Goal: Use online tool/utility: Utilize a website feature to perform a specific function

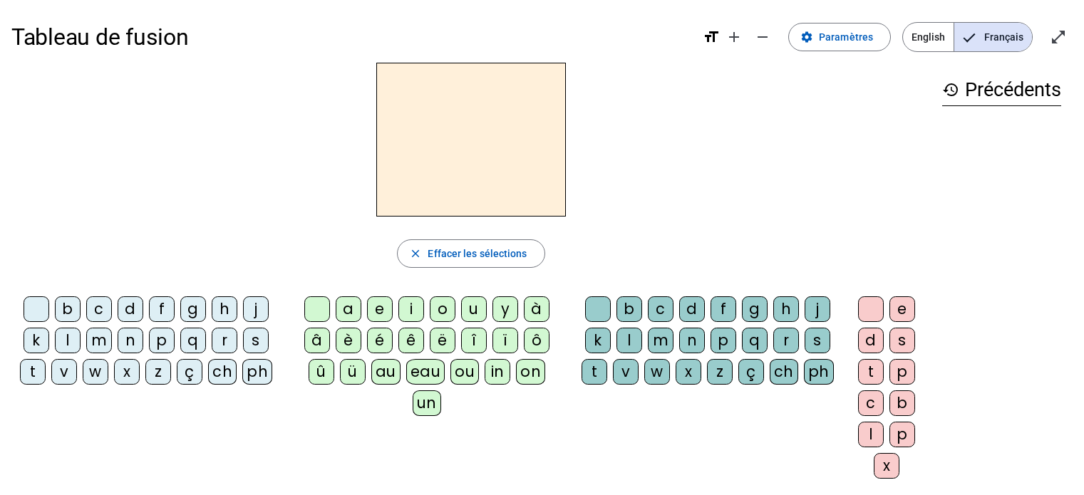
scroll to position [6, 0]
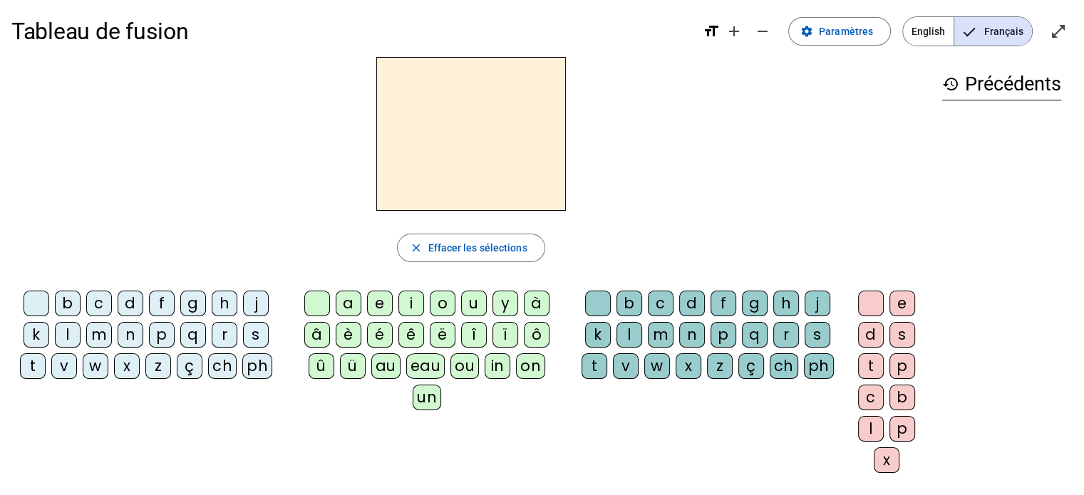
click at [30, 373] on div "t" at bounding box center [33, 366] width 26 height 26
click at [376, 308] on div "e" at bounding box center [380, 304] width 26 height 26
click at [122, 296] on div "d" at bounding box center [131, 304] width 26 height 26
click at [100, 336] on div "m" at bounding box center [99, 335] width 26 height 26
click at [338, 302] on div "a" at bounding box center [349, 304] width 26 height 26
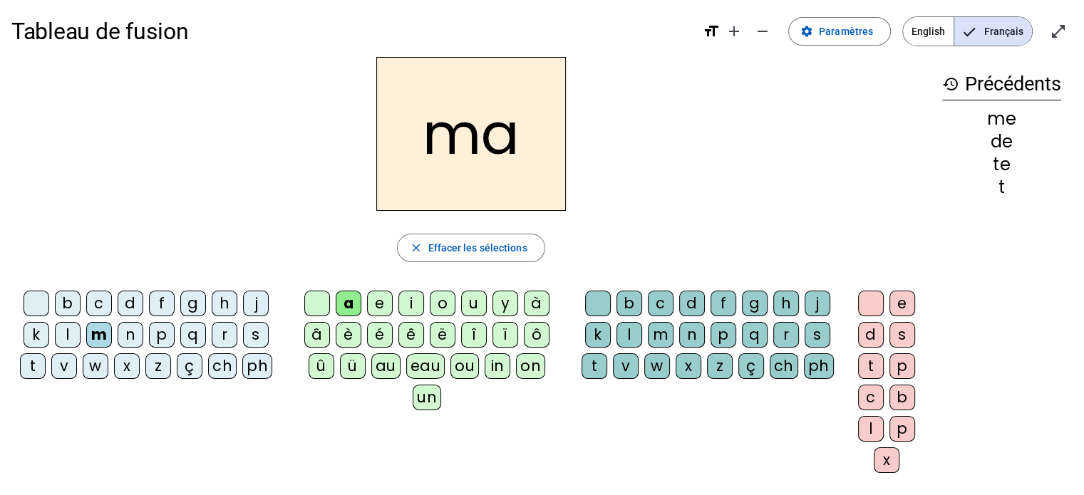
click at [71, 342] on div "l" at bounding box center [68, 335] width 26 height 26
click at [96, 336] on div "m" at bounding box center [99, 335] width 26 height 26
click at [623, 326] on div "l" at bounding box center [629, 335] width 26 height 26
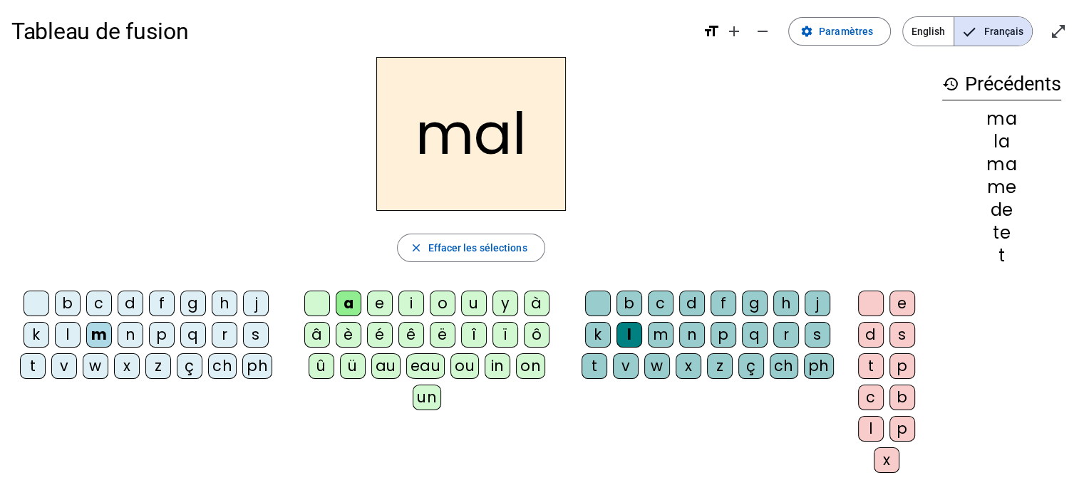
click at [379, 298] on div "e" at bounding box center [380, 304] width 26 height 26
click at [402, 311] on div "i" at bounding box center [411, 304] width 26 height 26
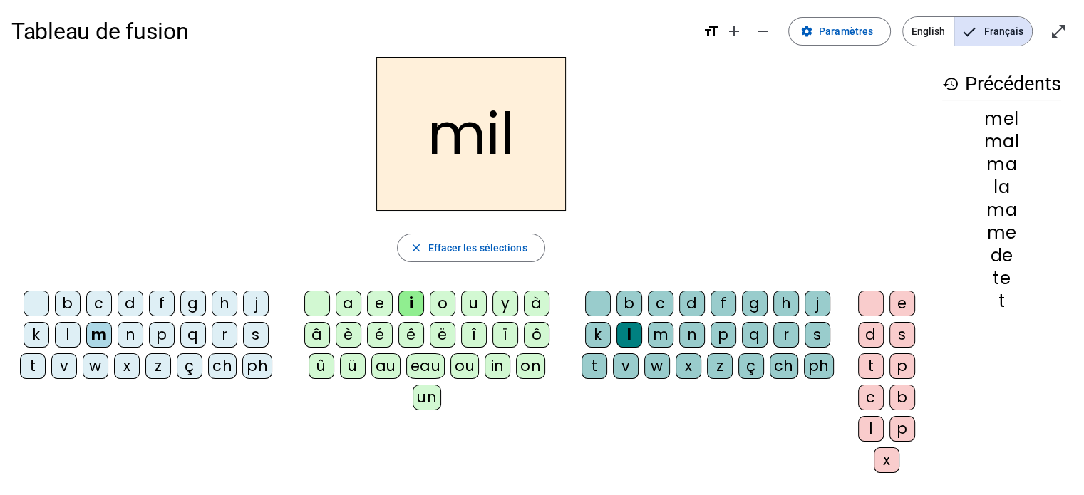
click at [665, 303] on div "c" at bounding box center [661, 304] width 26 height 26
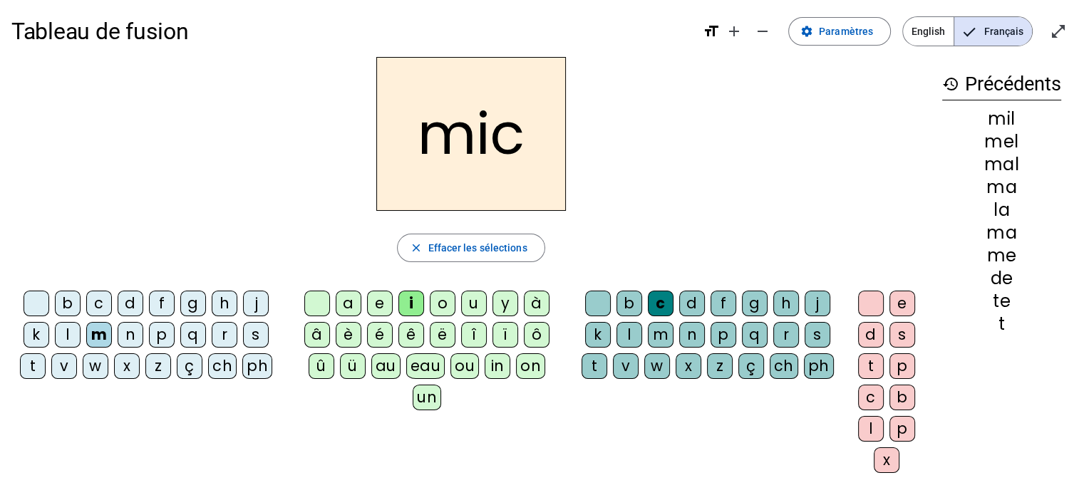
click at [120, 343] on div "n" at bounding box center [131, 335] width 26 height 26
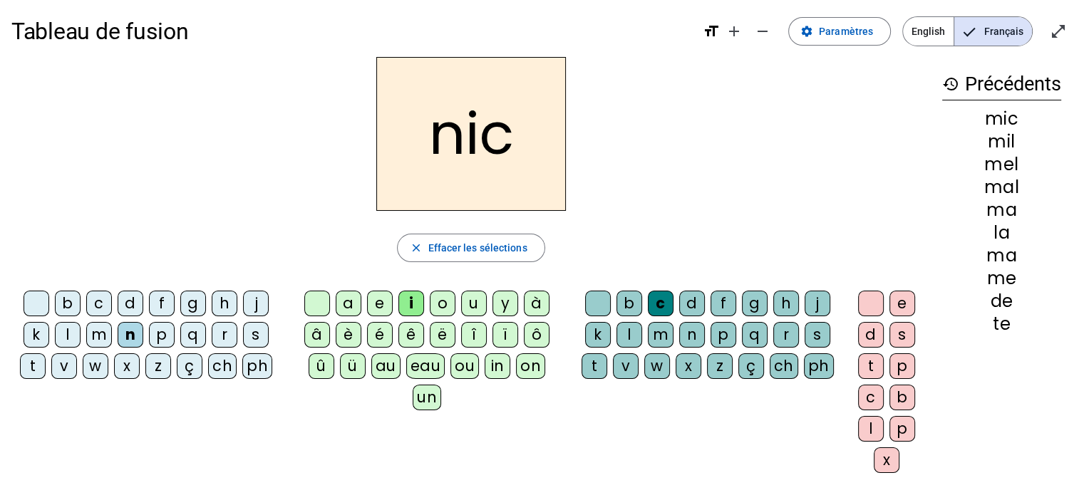
click at [56, 336] on div "l" at bounding box center [68, 335] width 26 height 26
click at [56, 340] on div "l" at bounding box center [68, 335] width 26 height 26
click at [244, 377] on letter-bubble "ph" at bounding box center [260, 368] width 36 height 31
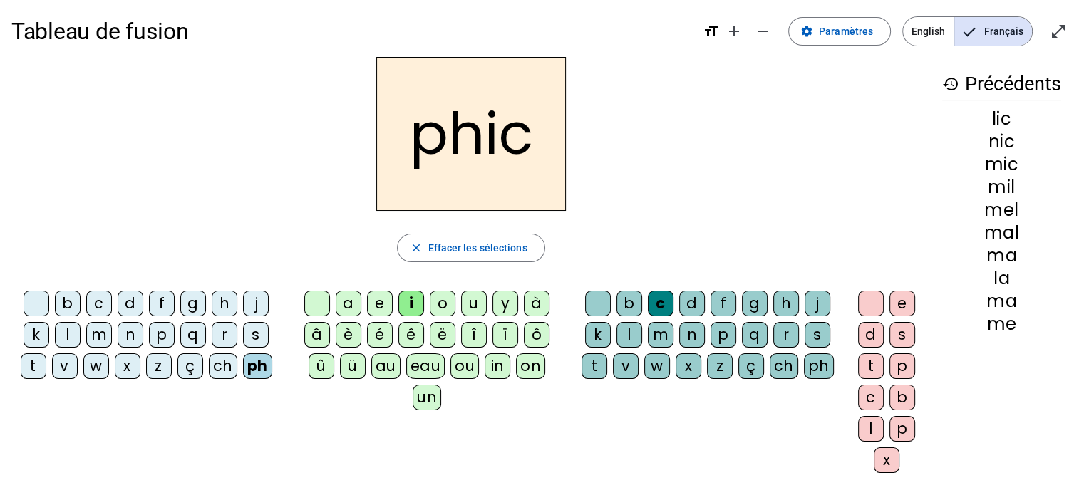
click at [28, 370] on div "t" at bounding box center [34, 366] width 26 height 26
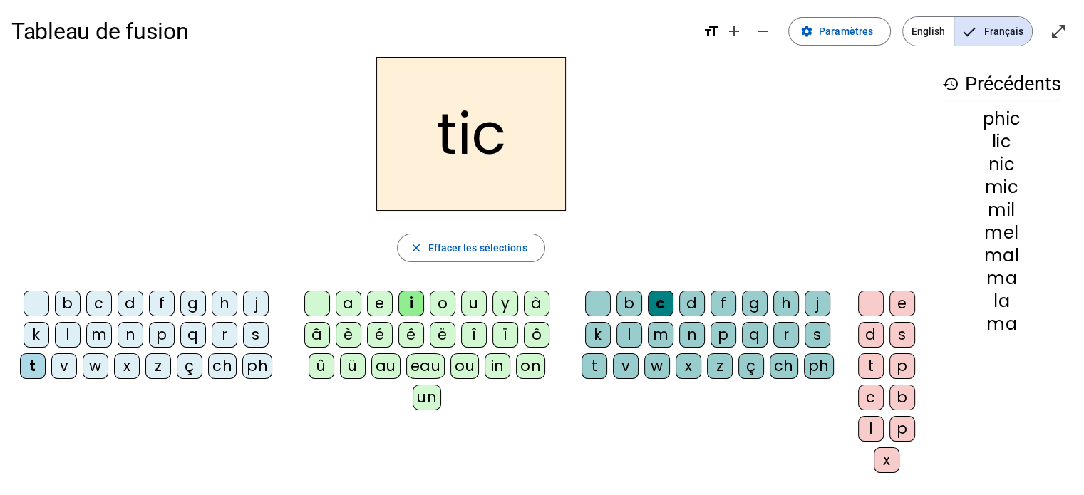
click at [349, 303] on div "a" at bounding box center [349, 304] width 26 height 26
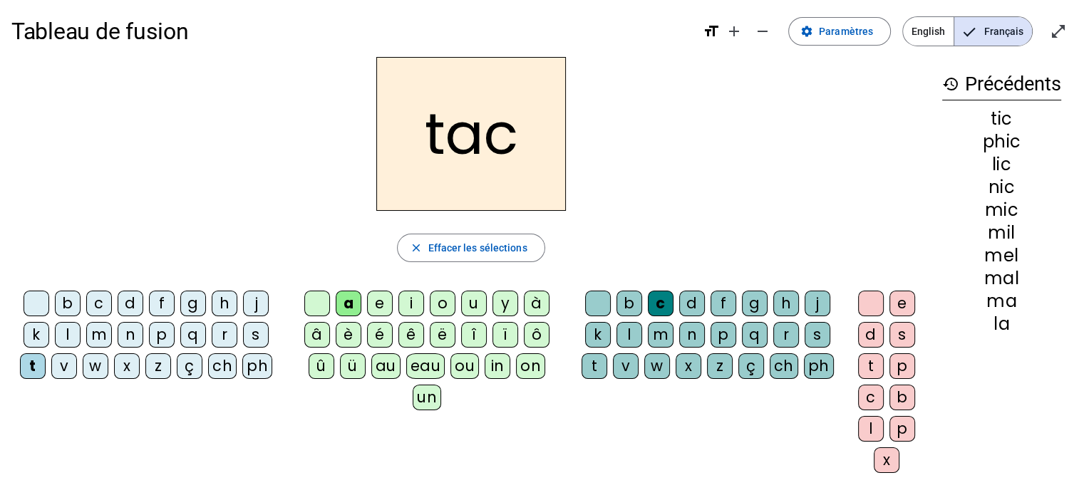
click at [66, 330] on div "l" at bounding box center [68, 335] width 26 height 26
click at [659, 323] on div "m" at bounding box center [661, 335] width 26 height 26
